Goal: Task Accomplishment & Management: Use online tool/utility

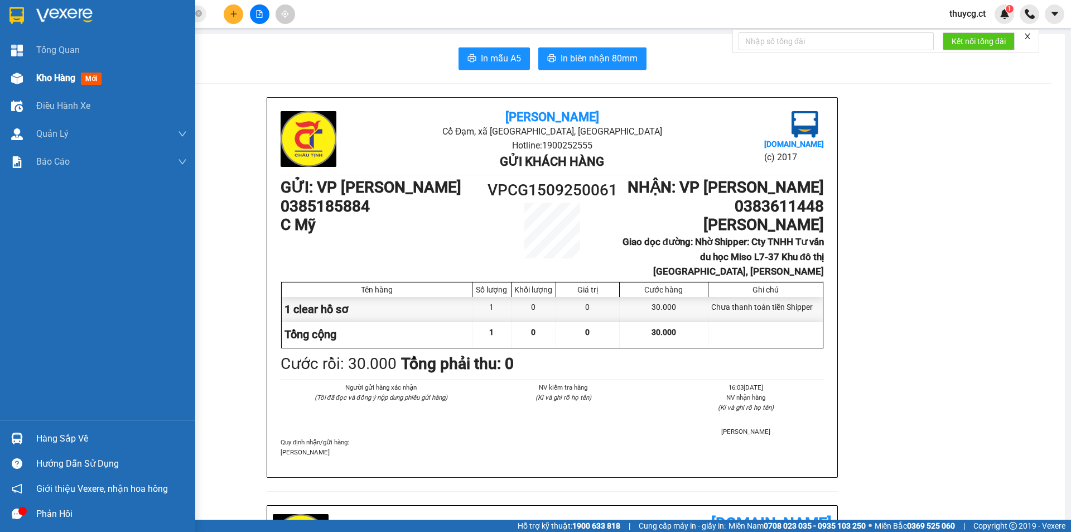
click at [38, 76] on span "Kho hàng" at bounding box center [55, 78] width 39 height 11
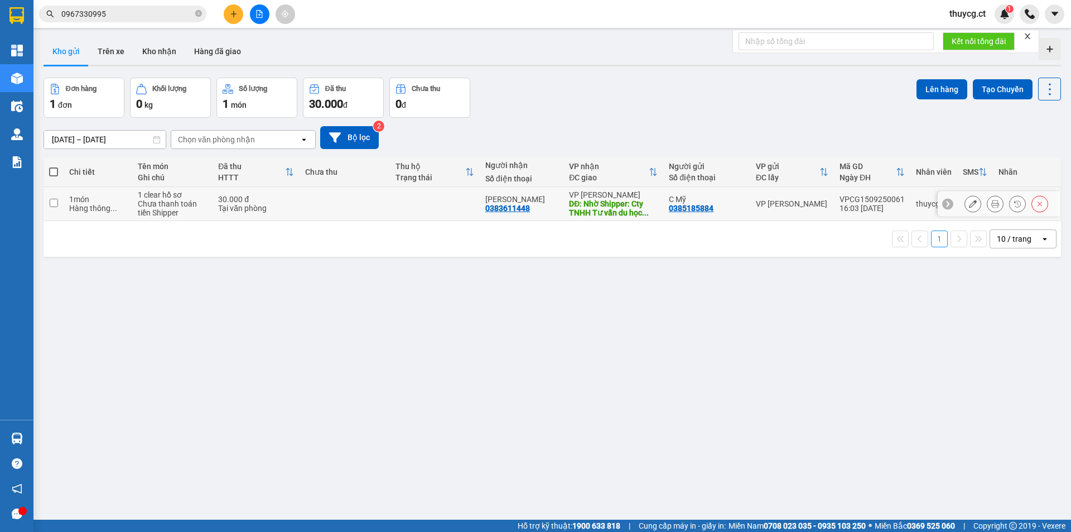
click at [56, 201] on input "checkbox" at bounding box center [54, 203] width 8 height 8
checkbox input "true"
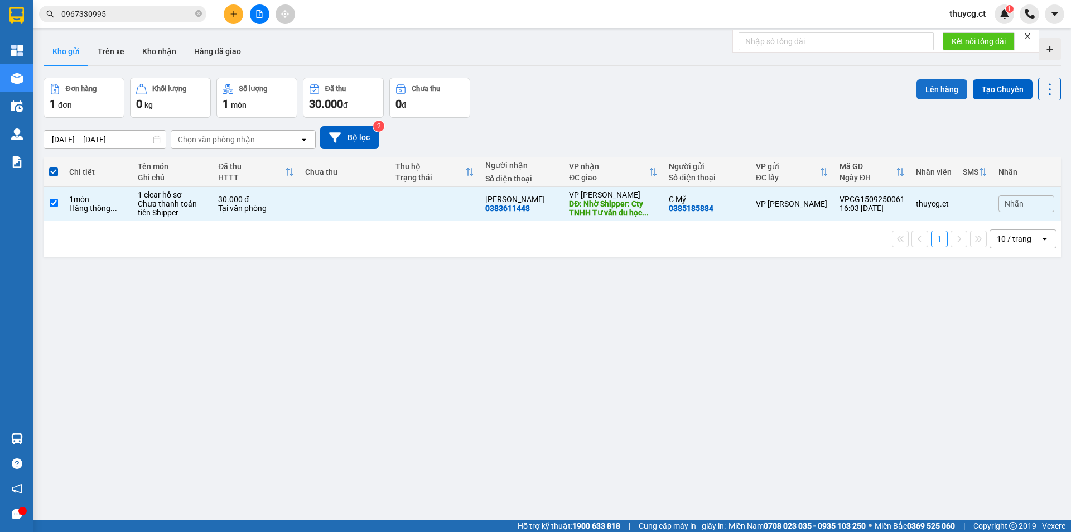
click at [932, 90] on button "Lên hàng" at bounding box center [942, 89] width 51 height 20
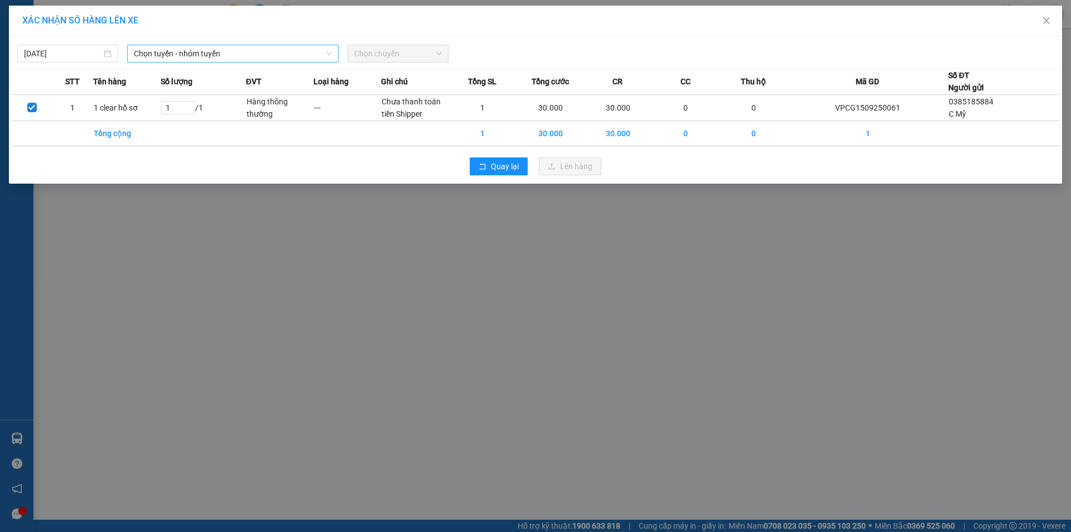
click at [230, 55] on span "Chọn tuyến - nhóm tuyến" at bounding box center [233, 53] width 198 height 17
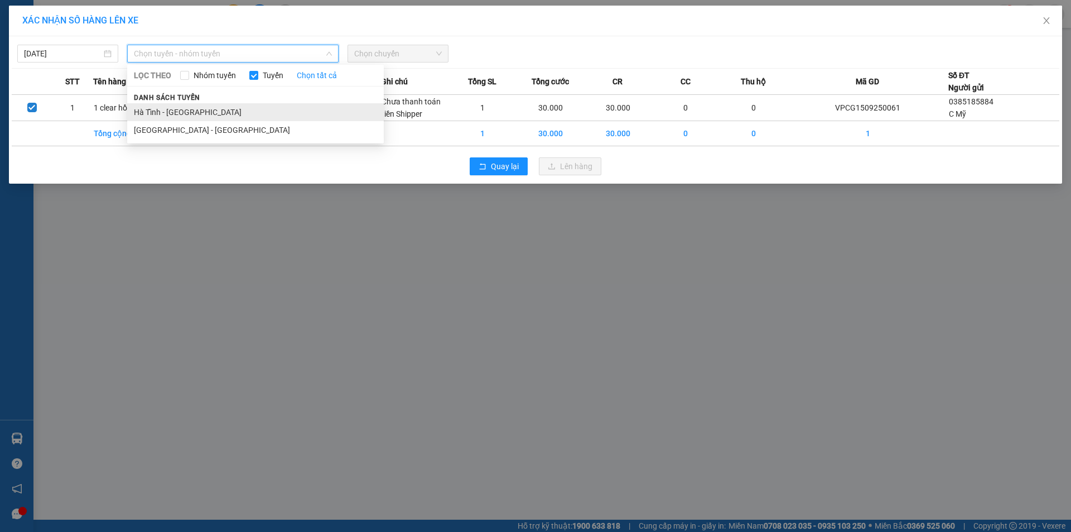
click at [178, 112] on li "Hà Tĩnh - [GEOGRAPHIC_DATA]" at bounding box center [255, 112] width 257 height 18
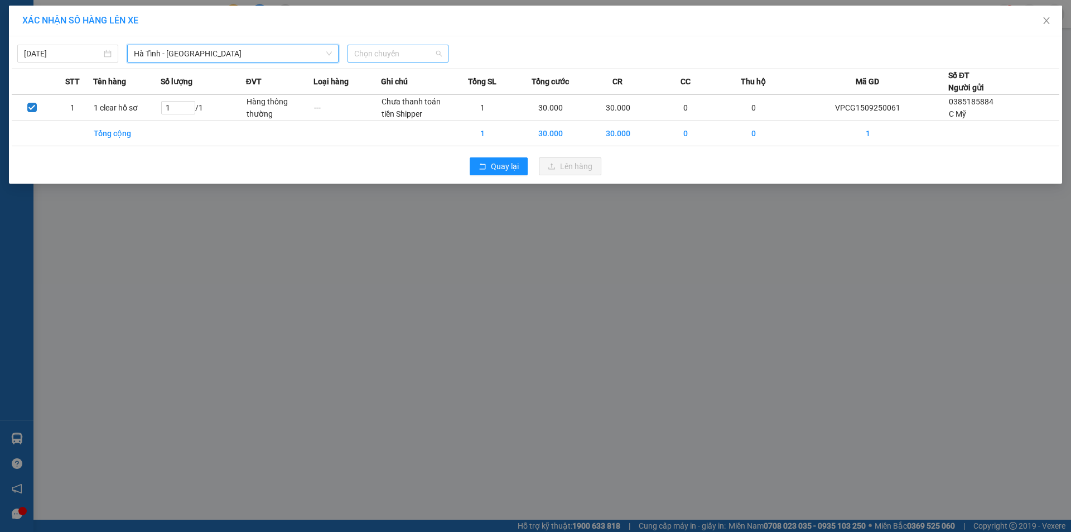
click at [405, 53] on span "Chọn chuyến" at bounding box center [398, 53] width 88 height 17
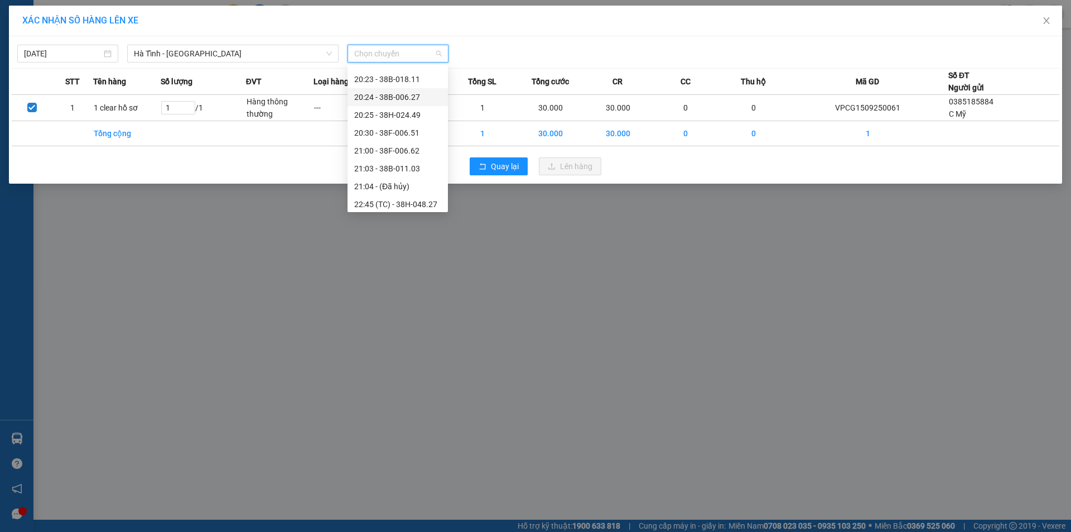
scroll to position [71, 0]
click at [408, 148] on div "21:00 - 38F-006.62" at bounding box center [397, 147] width 87 height 12
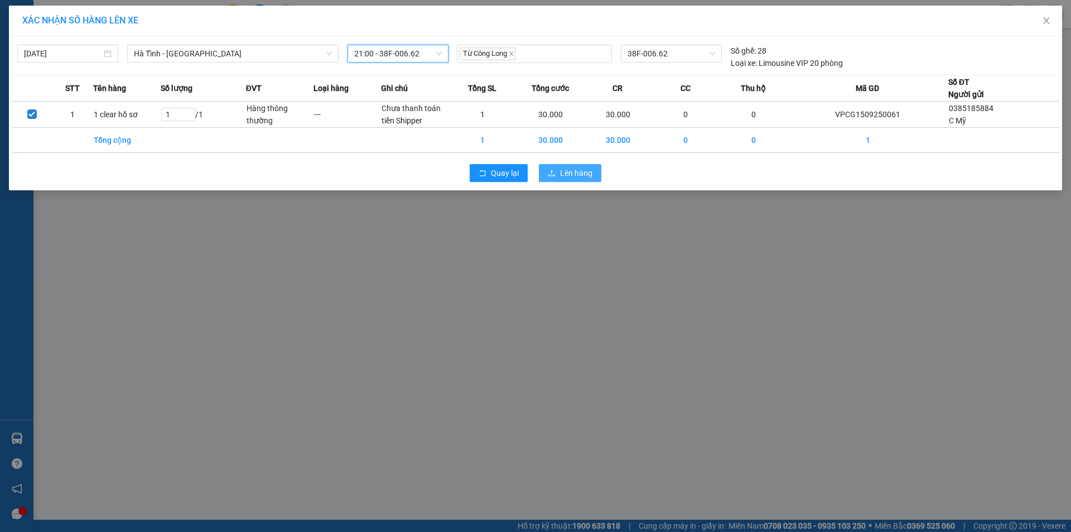
click at [560, 171] on span "Lên hàng" at bounding box center [576, 173] width 32 height 12
